Goal: Information Seeking & Learning: Learn about a topic

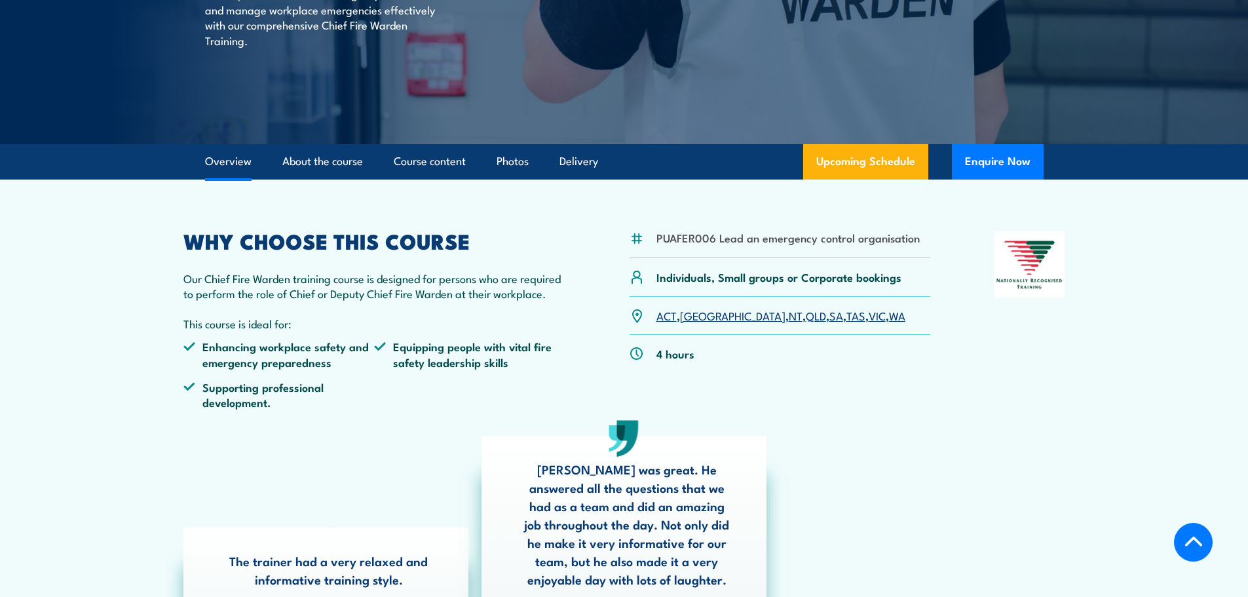
scroll to position [328, 0]
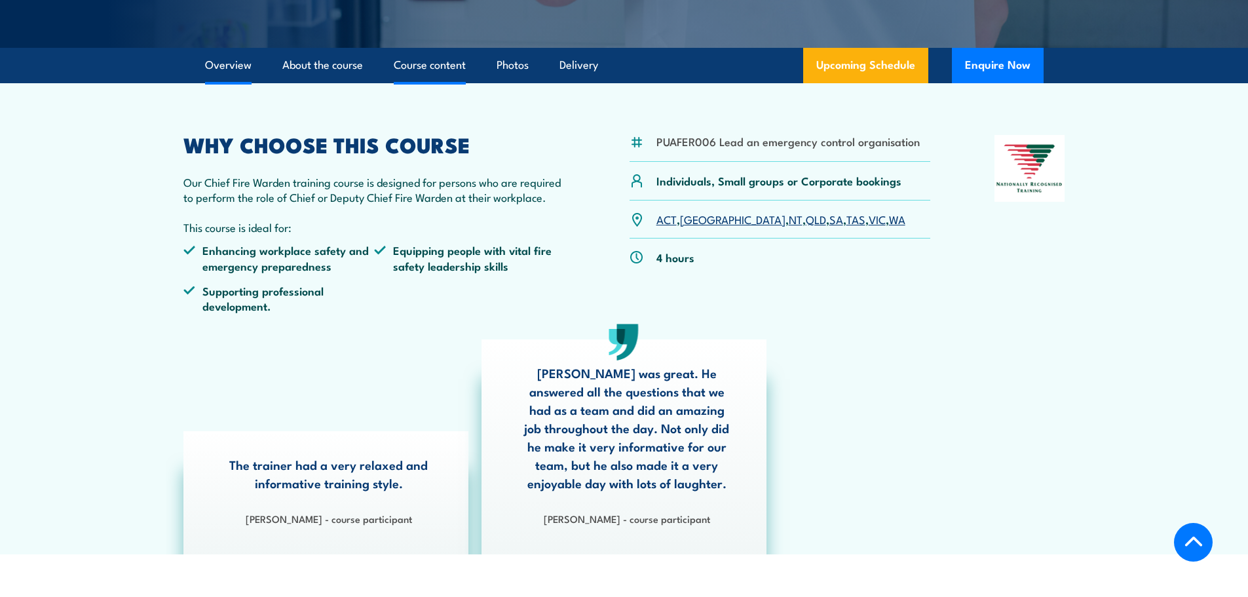
click at [440, 61] on link "Course content" at bounding box center [430, 65] width 72 height 35
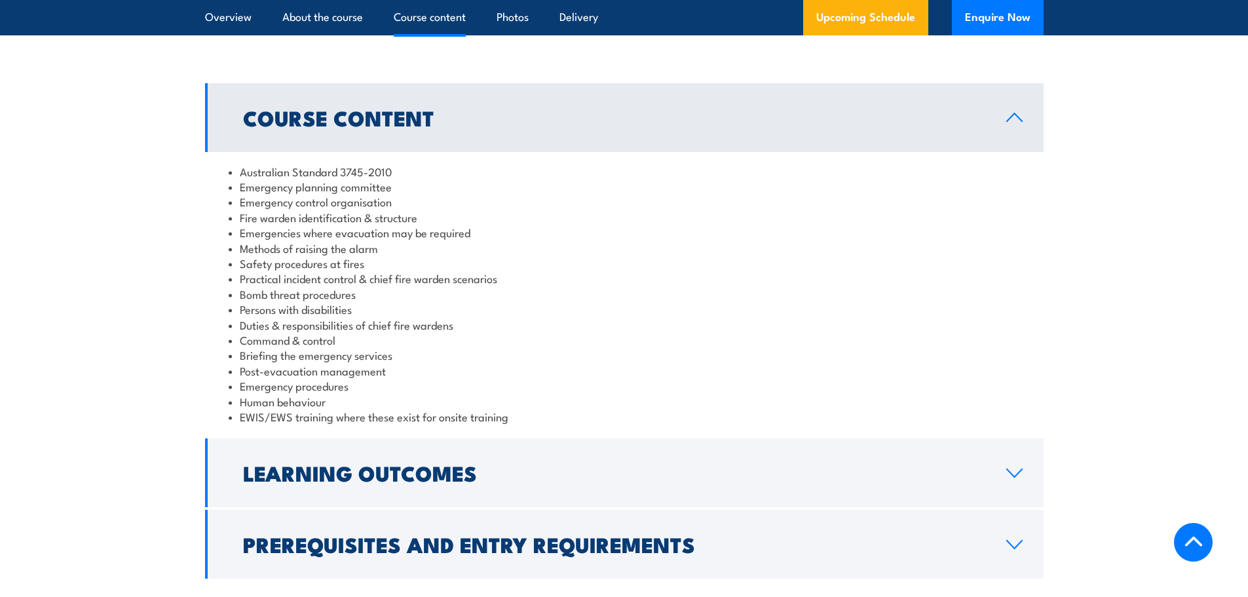
scroll to position [1198, 0]
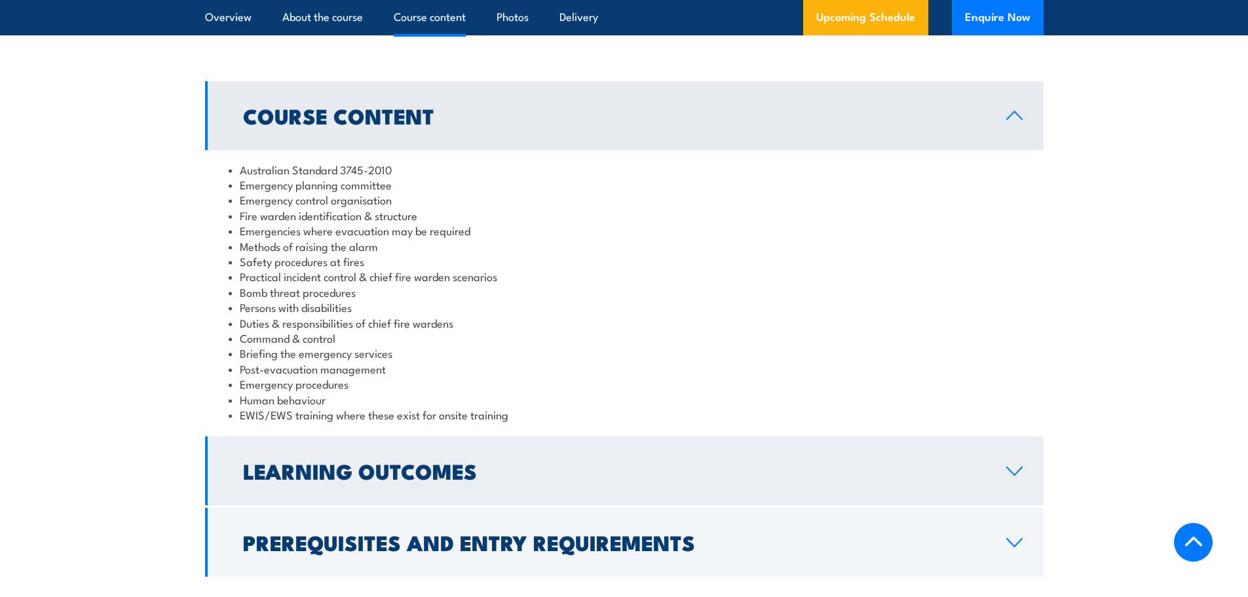
click at [361, 461] on h2 "Learning Outcomes" at bounding box center [614, 470] width 742 height 18
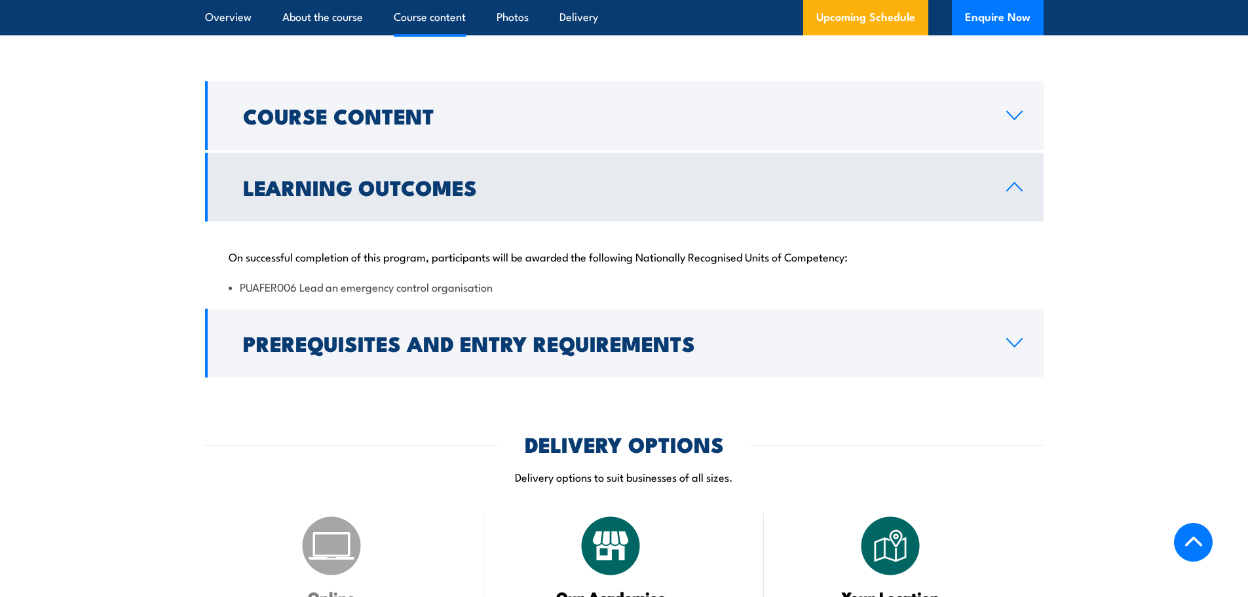
click at [324, 290] on li "PUAFER006 Lead an emergency control organisation" at bounding box center [624, 286] width 791 height 15
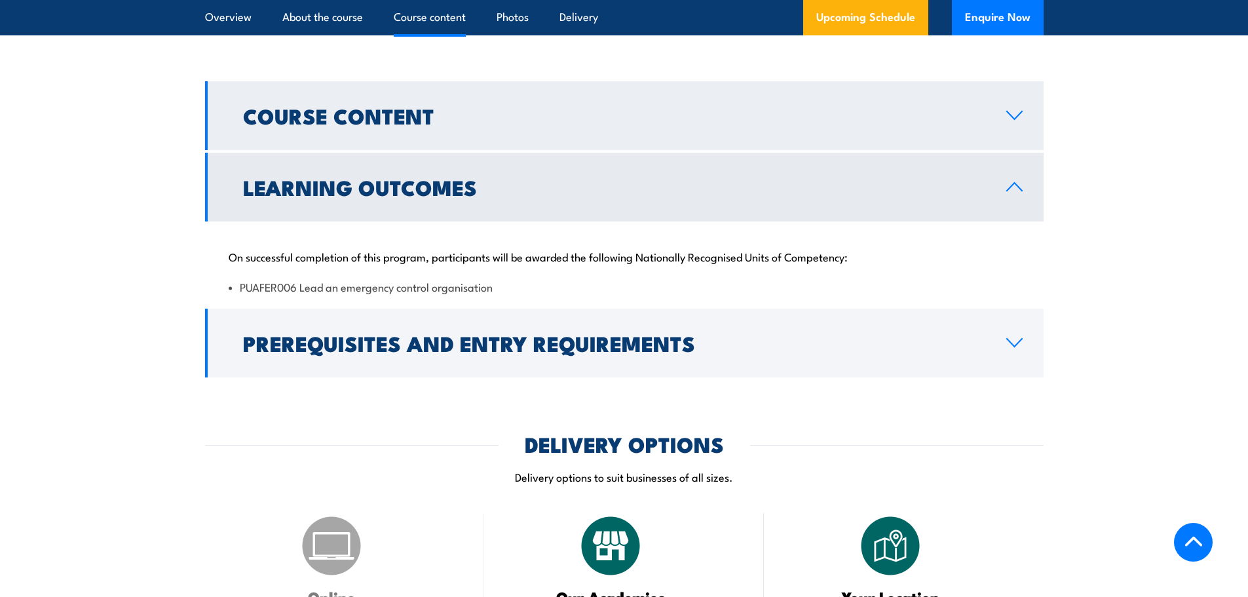
click at [611, 126] on link "Course Content" at bounding box center [624, 115] width 839 height 69
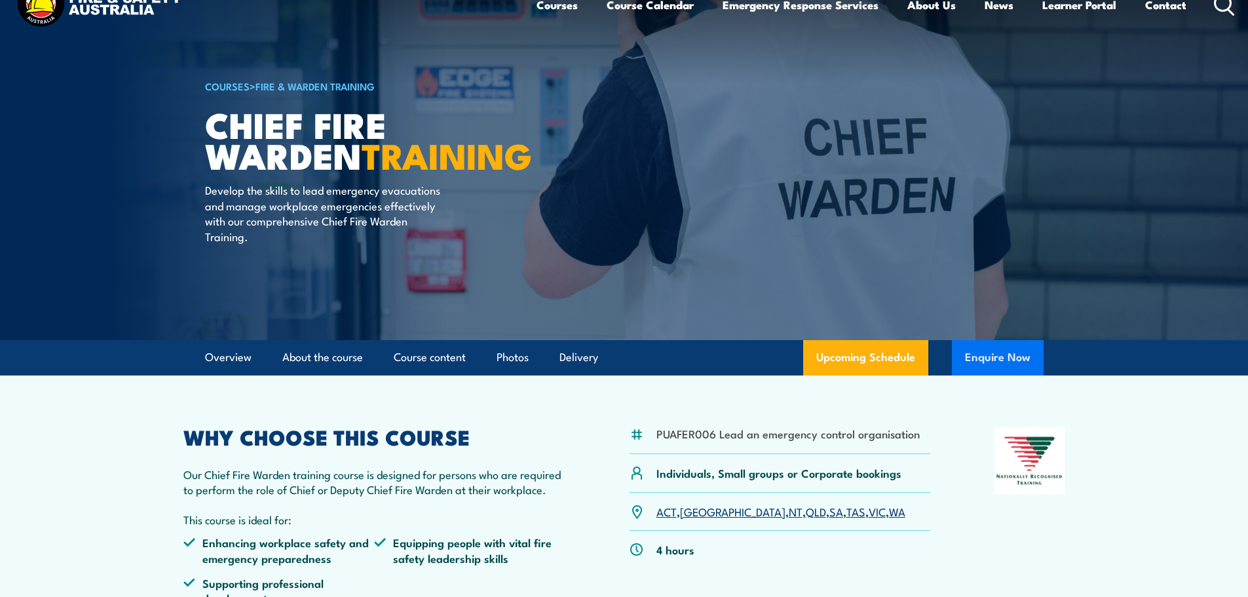
scroll to position [0, 0]
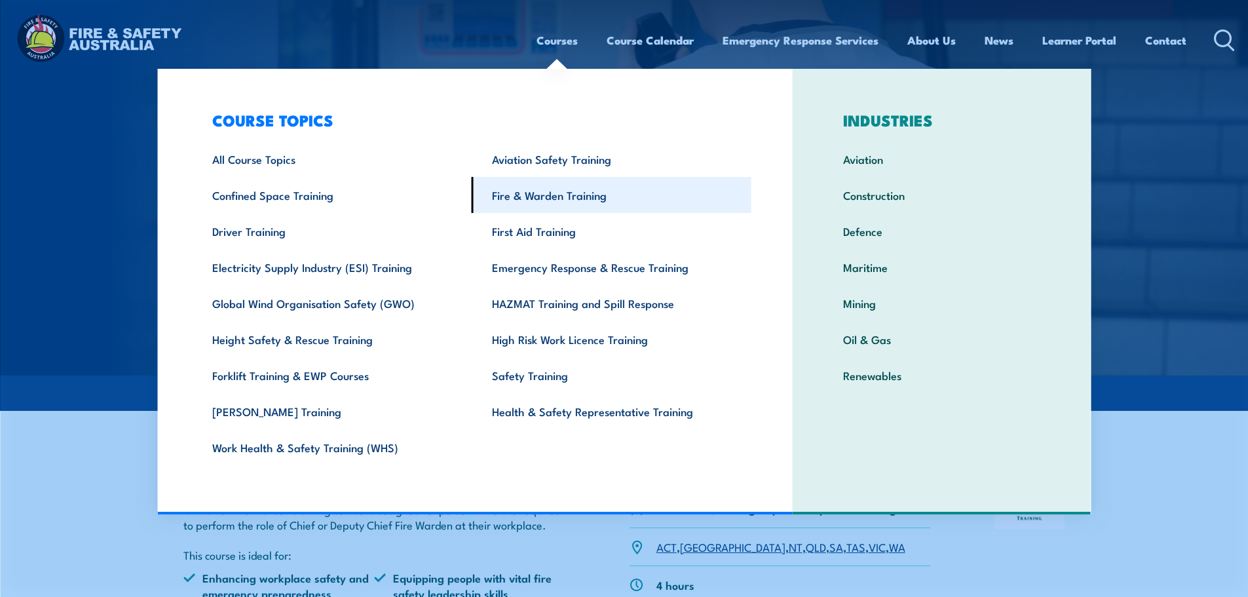
click at [541, 194] on link "Fire & Warden Training" at bounding box center [612, 195] width 280 height 36
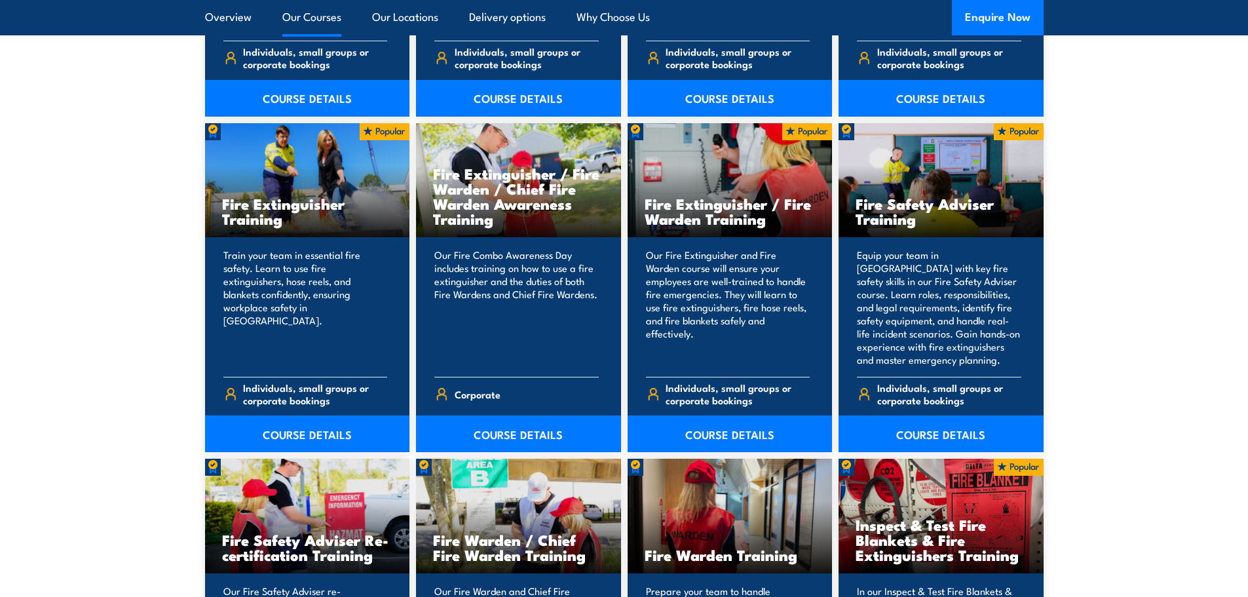
scroll to position [1310, 0]
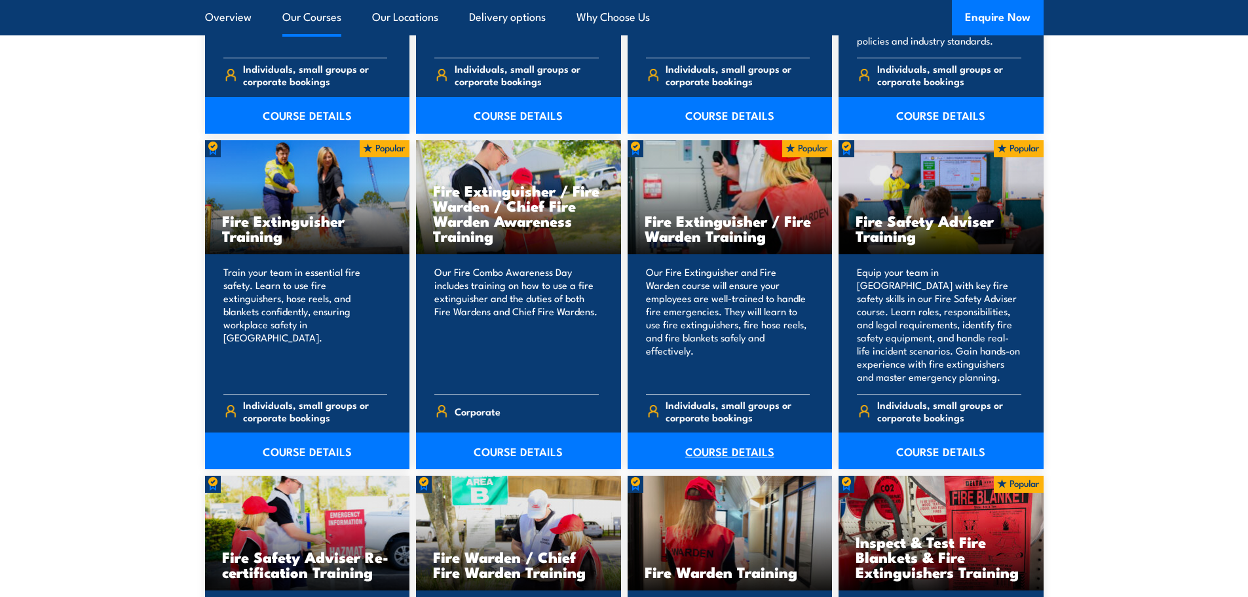
click at [730, 449] on link "COURSE DETAILS" at bounding box center [730, 450] width 205 height 37
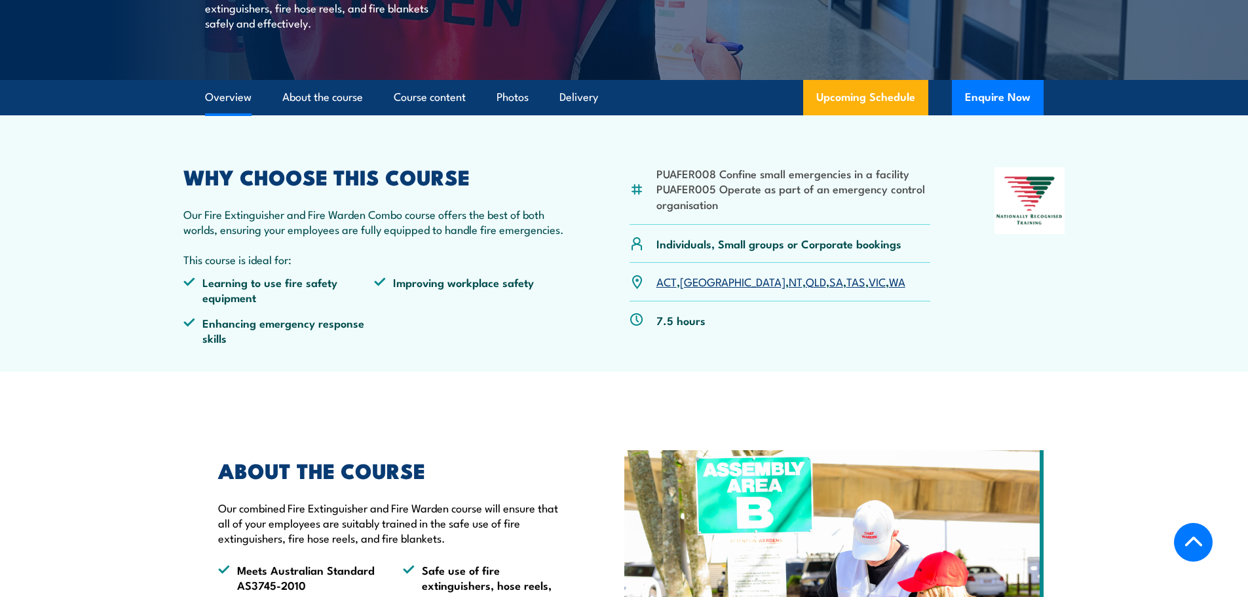
scroll to position [524, 0]
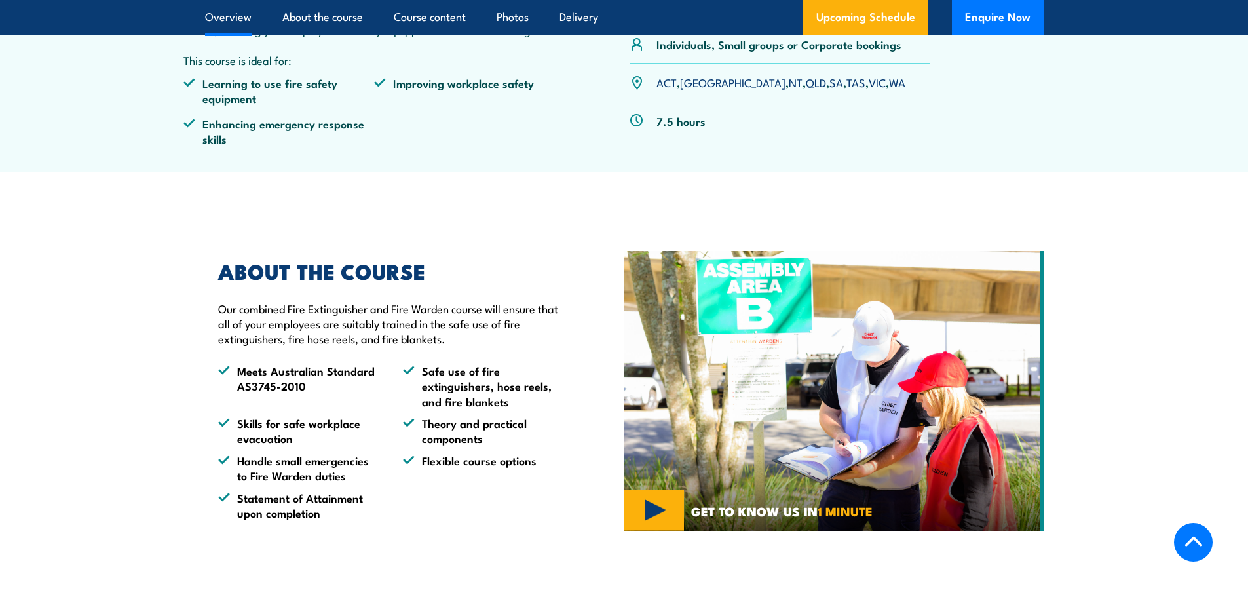
click at [457, 318] on p "Our combined Fire Extinguisher and Fire Warden course will ensure that all of y…" at bounding box center [391, 324] width 346 height 46
click at [453, 318] on p "Our combined Fire Extinguisher and Fire Warden course will ensure that all of y…" at bounding box center [391, 324] width 346 height 46
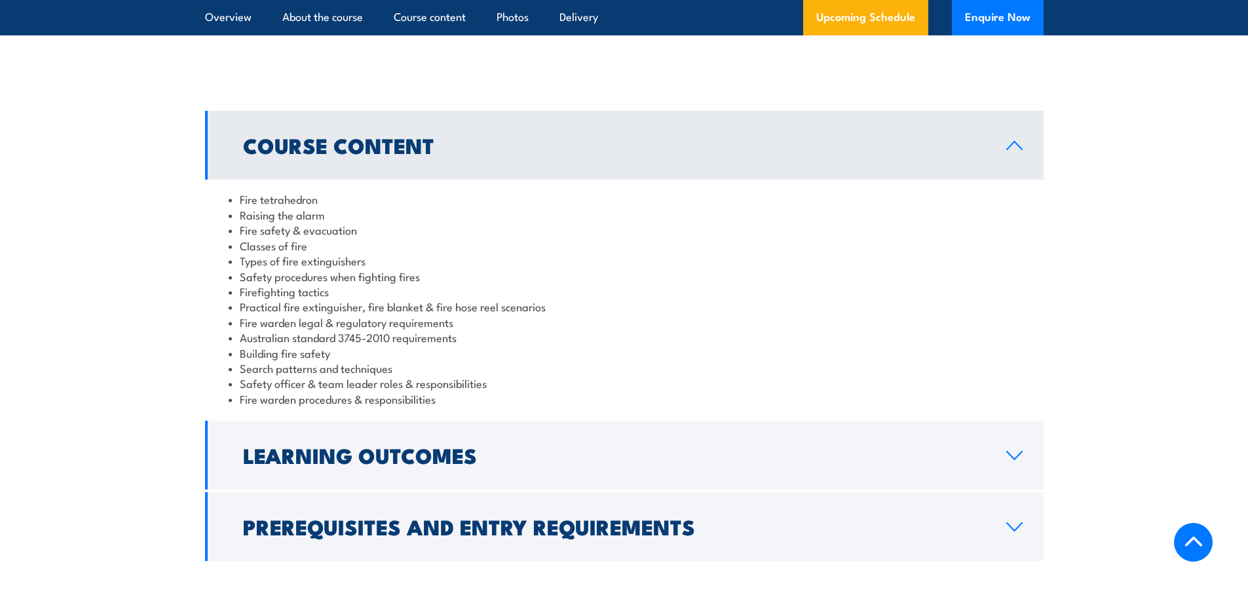
scroll to position [1048, 0]
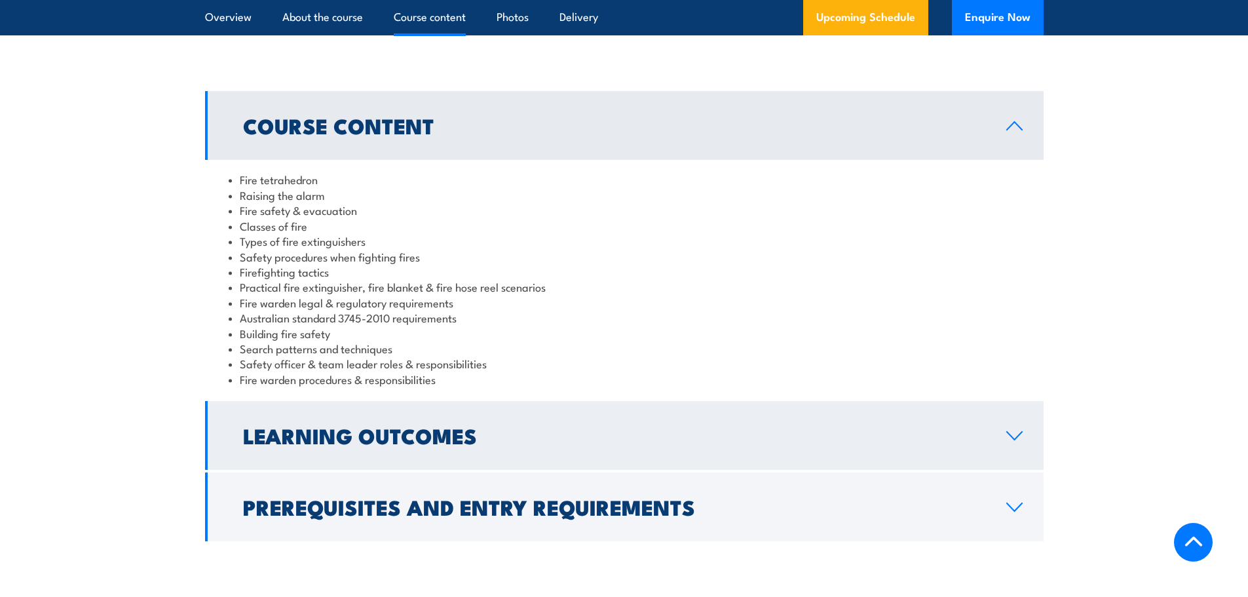
click at [455, 436] on h2 "Learning Outcomes" at bounding box center [614, 435] width 742 height 18
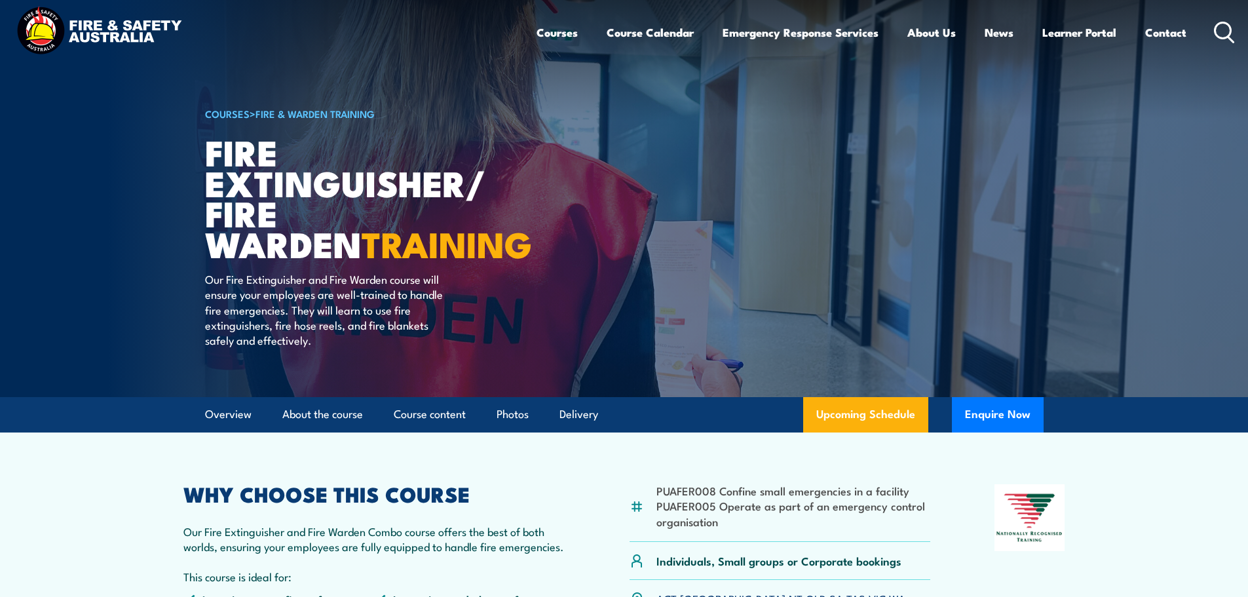
scroll to position [0, 0]
